Goal: Find specific page/section: Find specific page/section

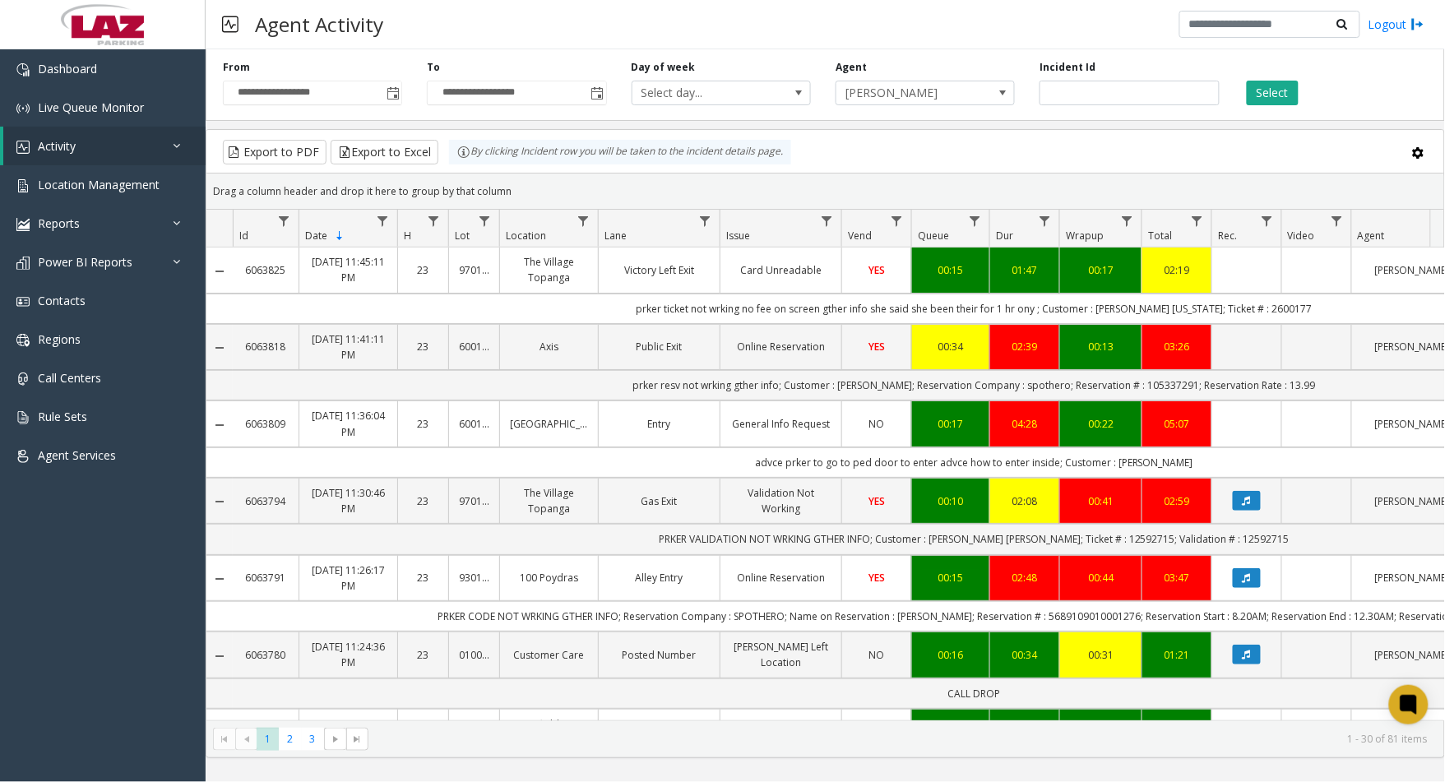
scroll to position [1873, 0]
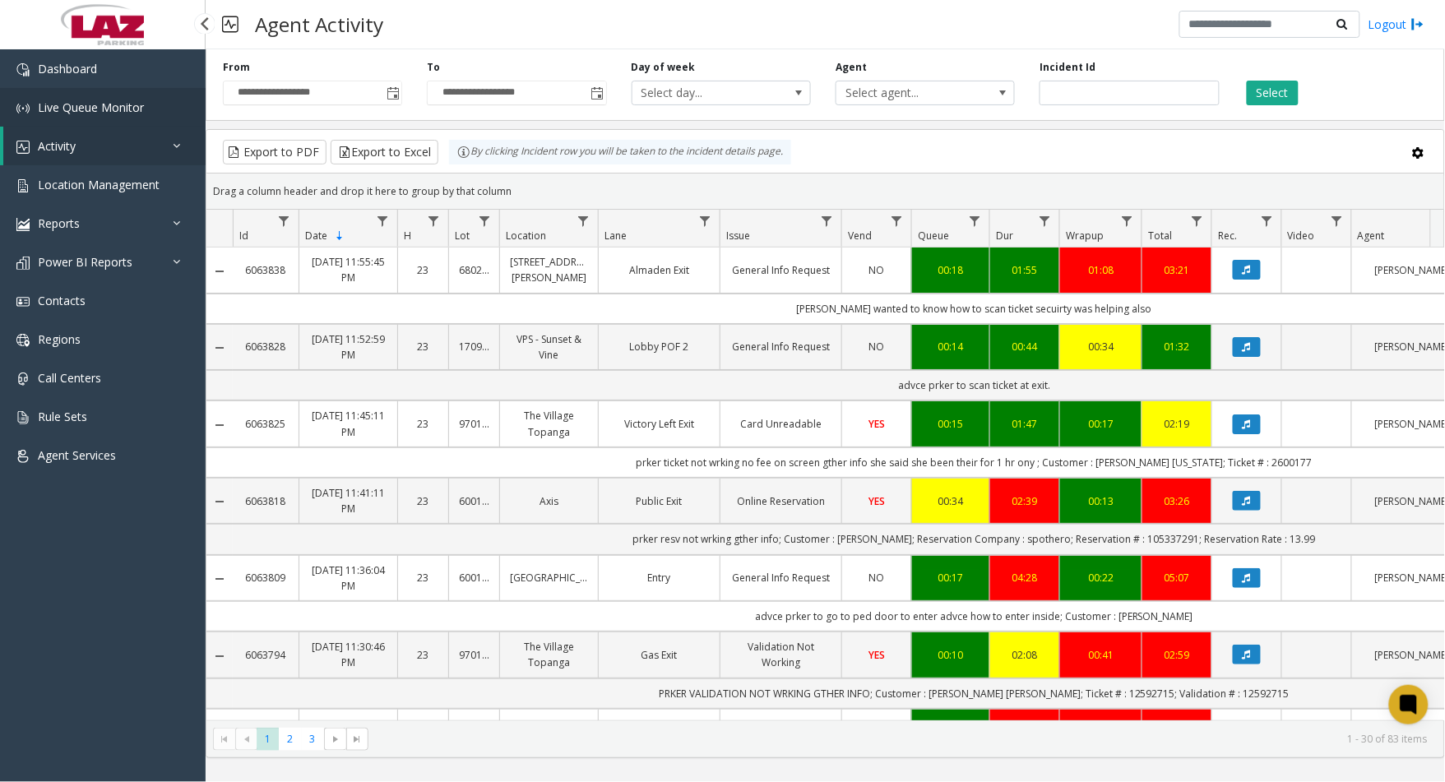
click at [47, 113] on link "Live Queue Monitor" at bounding box center [103, 107] width 206 height 39
